Goal: Task Accomplishment & Management: Manage account settings

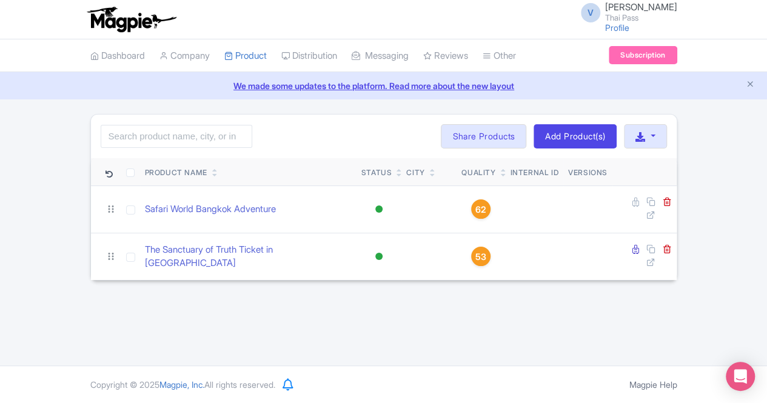
click at [152, 72] on li "Dashboard" at bounding box center [117, 55] width 69 height 33
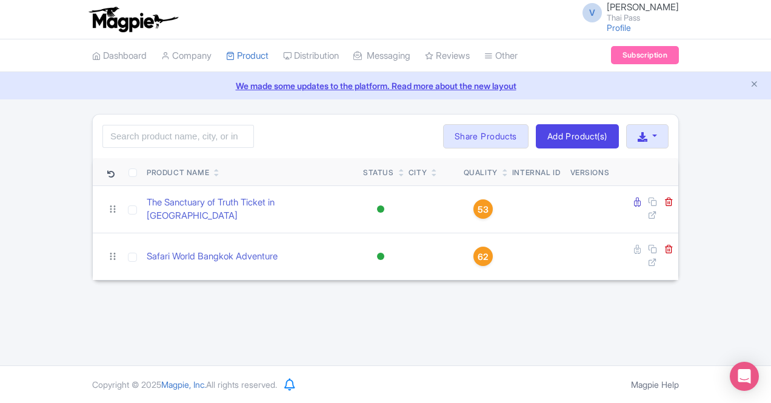
click at [580, 35] on div "V Vivek Sharma Thai Pass Profile Users Settings Sign out" at bounding box center [385, 19] width 587 height 34
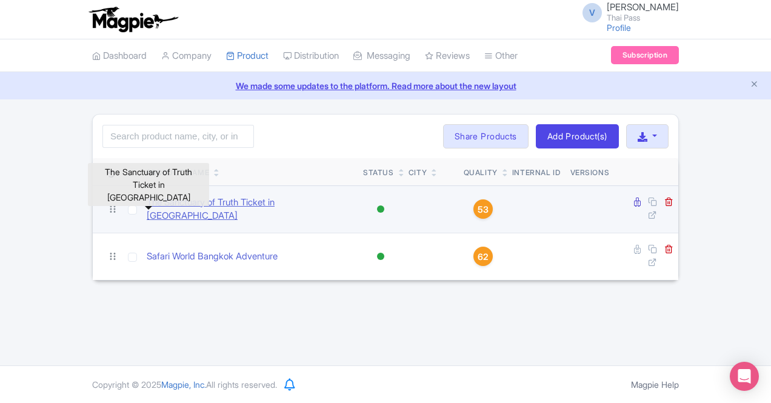
click at [173, 206] on link "The Sanctuary of Truth Ticket in [GEOGRAPHIC_DATA]" at bounding box center [250, 209] width 207 height 27
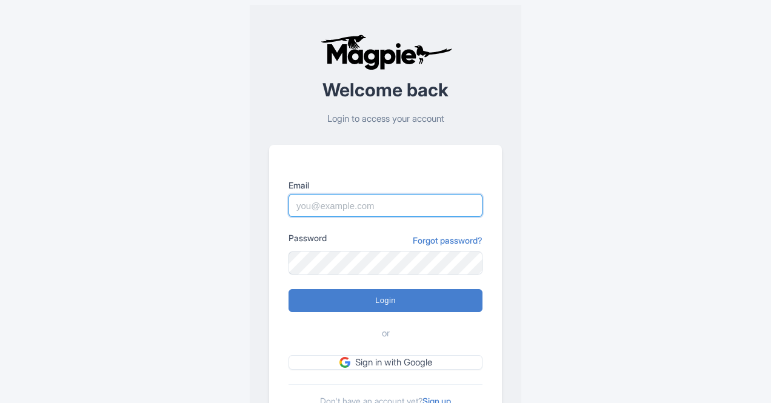
click at [334, 198] on input "Email" at bounding box center [386, 205] width 194 height 23
type input "[EMAIL_ADDRESS][DOMAIN_NAME]"
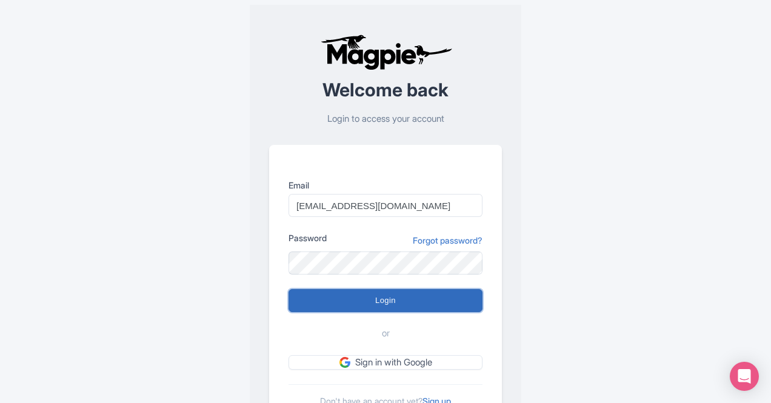
click at [398, 306] on input "Login" at bounding box center [386, 300] width 194 height 23
type input "Logging in..."
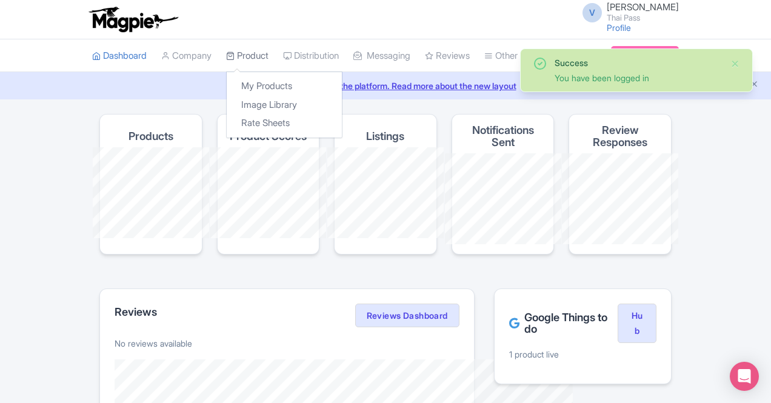
click at [226, 57] on link "Product" at bounding box center [247, 55] width 42 height 33
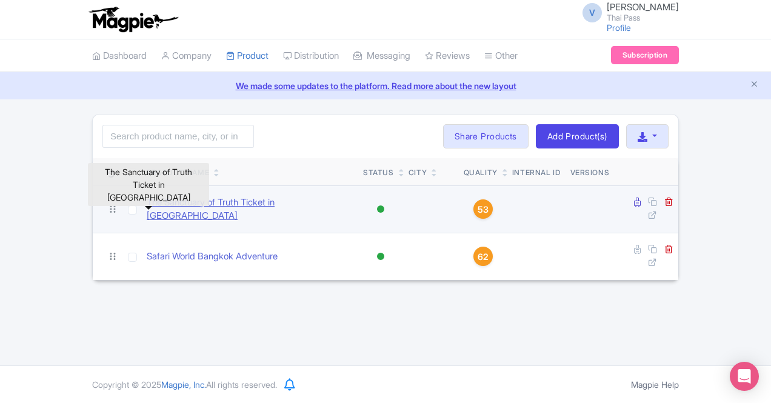
click at [147, 207] on link "The Sanctuary of Truth Ticket in [GEOGRAPHIC_DATA]" at bounding box center [250, 209] width 207 height 27
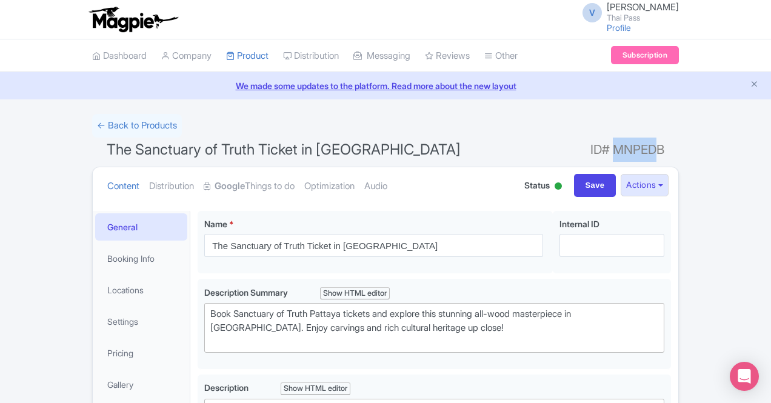
drag, startPoint x: 699, startPoint y: 150, endPoint x: 745, endPoint y: 150, distance: 46.1
click at [665, 150] on span "ID# MNPEDB" at bounding box center [628, 150] width 74 height 24
copy span "MNPEDB"
